Goal: Transaction & Acquisition: Purchase product/service

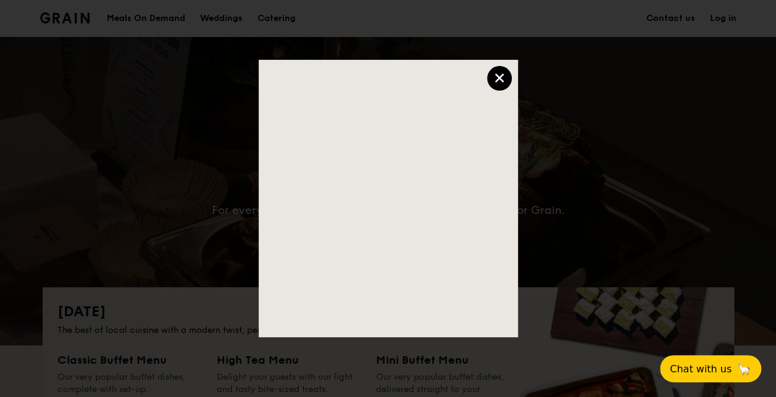
click at [505, 75] on div "×" at bounding box center [499, 78] width 25 height 25
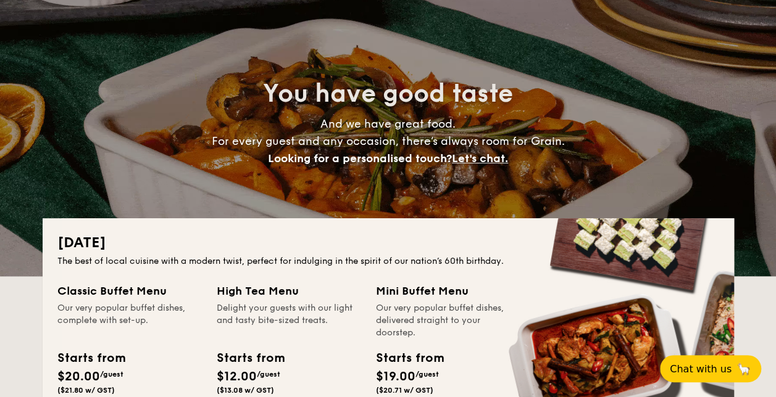
scroll to position [185, 0]
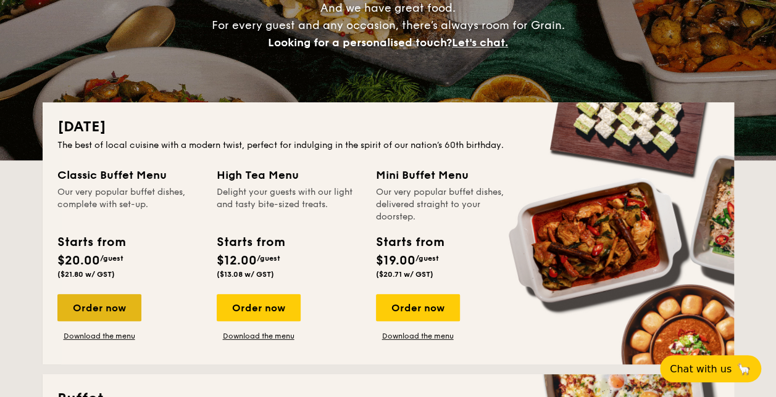
click at [92, 307] on div "Order now" at bounding box center [99, 307] width 84 height 27
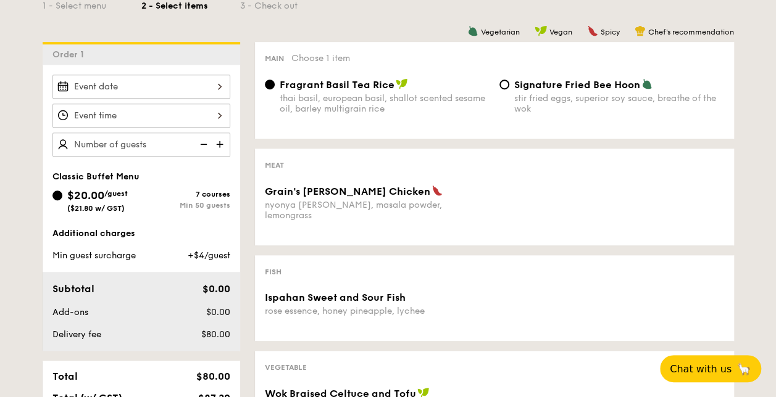
scroll to position [309, 0]
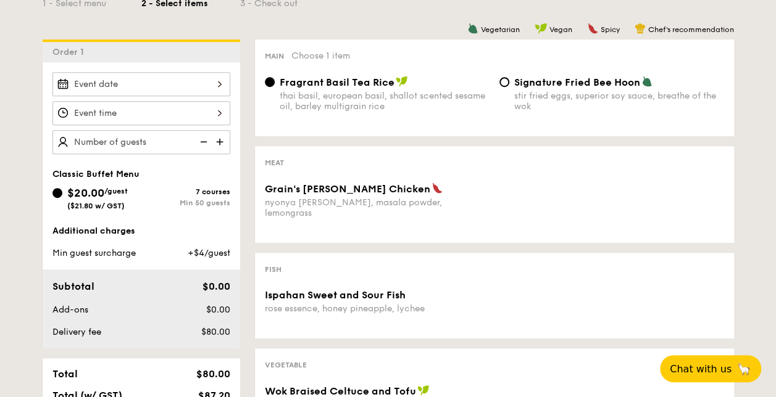
click at [105, 211] on div "$20.00 /guest ($21.80 w/ GST) 7 courses Min 50 guests" at bounding box center [142, 200] width 188 height 33
click at [175, 188] on div "7 courses" at bounding box center [185, 192] width 89 height 9
click at [62, 188] on input "$20.00 /guest ($21.80 w/ GST) 7 courses Min 50 guests" at bounding box center [57, 193] width 10 height 10
click at [207, 189] on div "7 courses" at bounding box center [185, 192] width 89 height 9
click at [62, 189] on input "$20.00 /guest ($21.80 w/ GST) 7 courses Min 50 guests" at bounding box center [57, 193] width 10 height 10
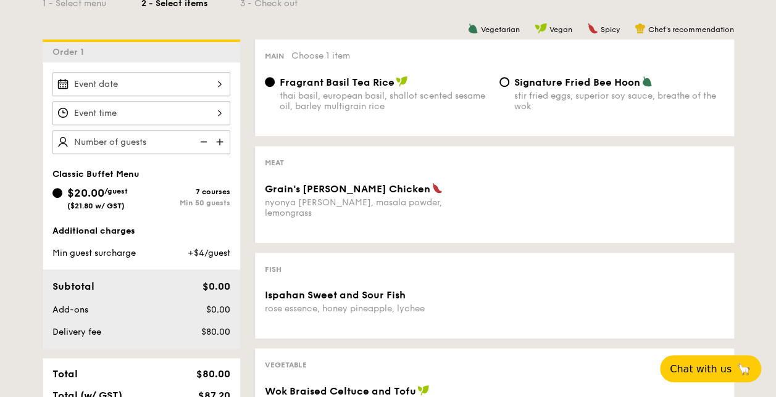
click at [144, 189] on div "7 courses" at bounding box center [185, 192] width 89 height 9
click at [62, 189] on input "$20.00 /guest ($21.80 w/ GST) 7 courses Min 50 guests" at bounding box center [57, 193] width 10 height 10
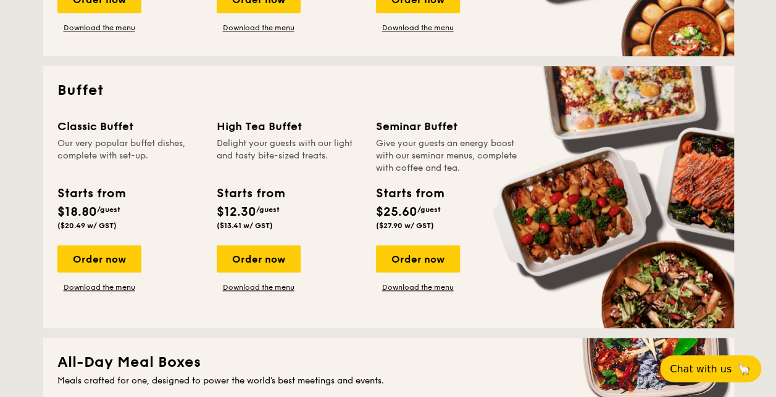
scroll to position [432, 0]
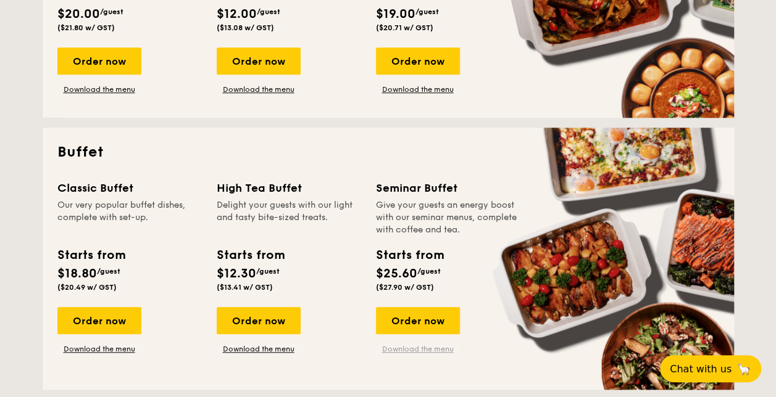
click at [411, 347] on link "Download the menu" at bounding box center [418, 349] width 84 height 10
click at [109, 350] on link "Download the menu" at bounding box center [99, 349] width 84 height 10
